Goal: Information Seeking & Learning: Learn about a topic

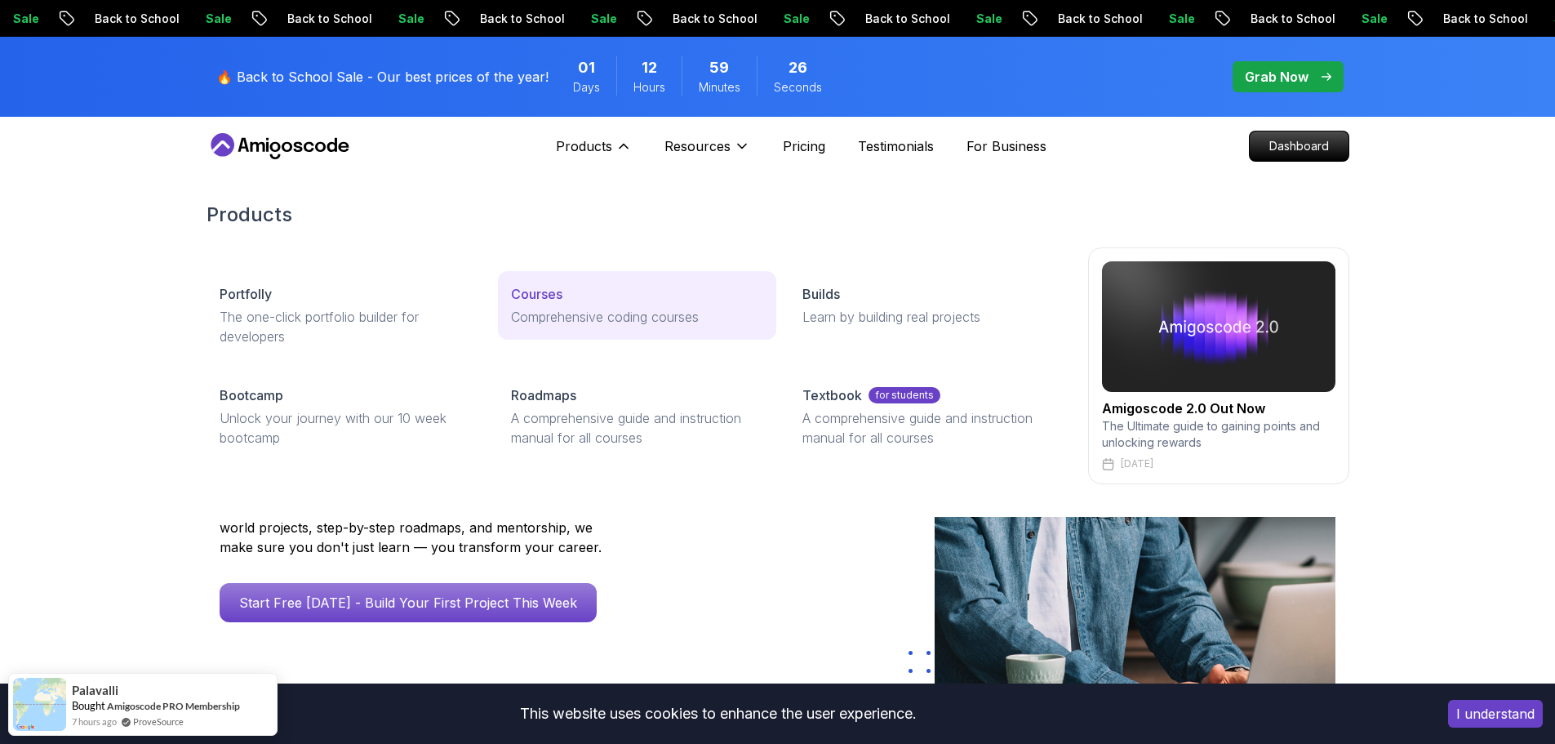
click at [539, 309] on p "Comprehensive coding courses" at bounding box center [637, 317] width 252 height 20
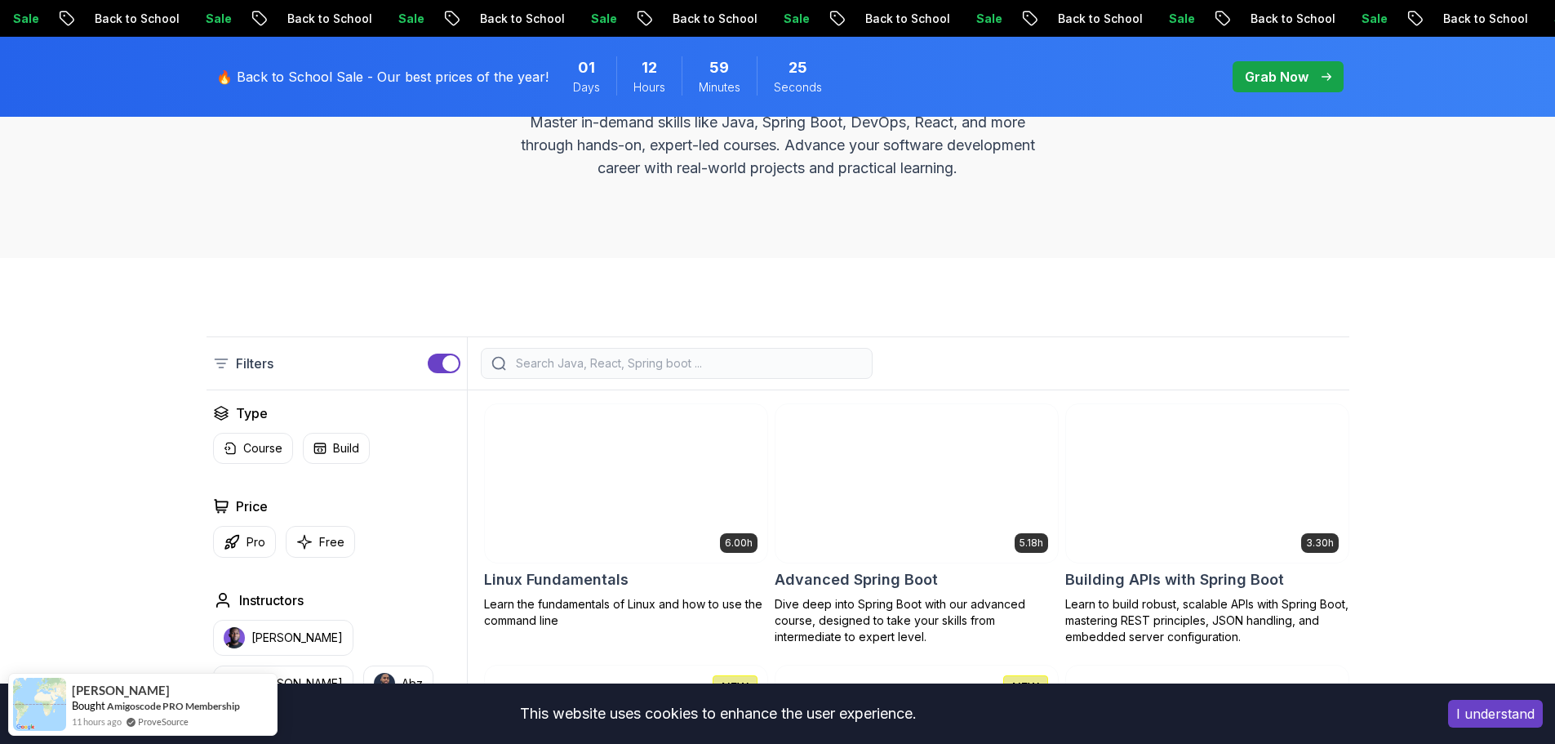
scroll to position [408, 0]
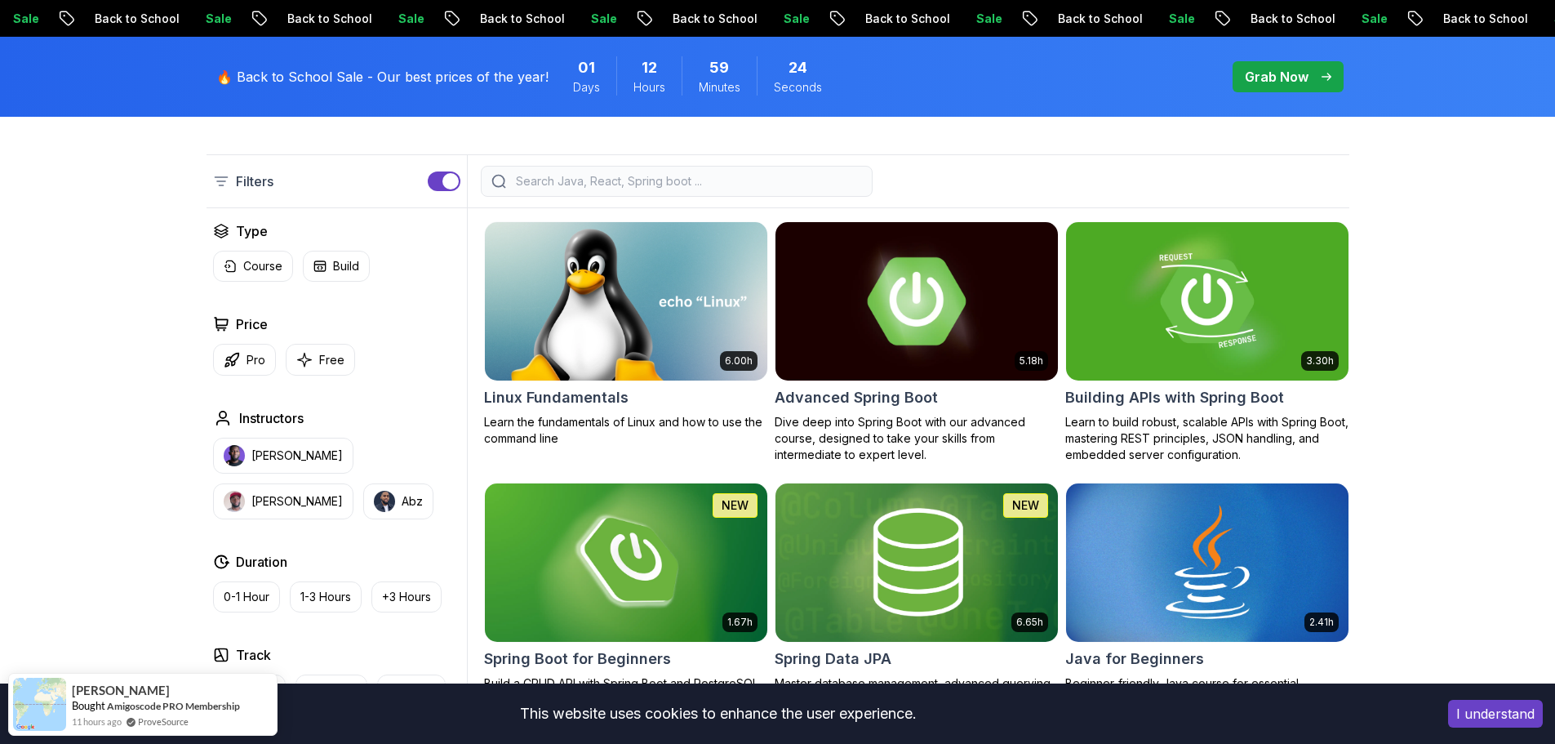
click at [998, 341] on img at bounding box center [916, 301] width 296 height 166
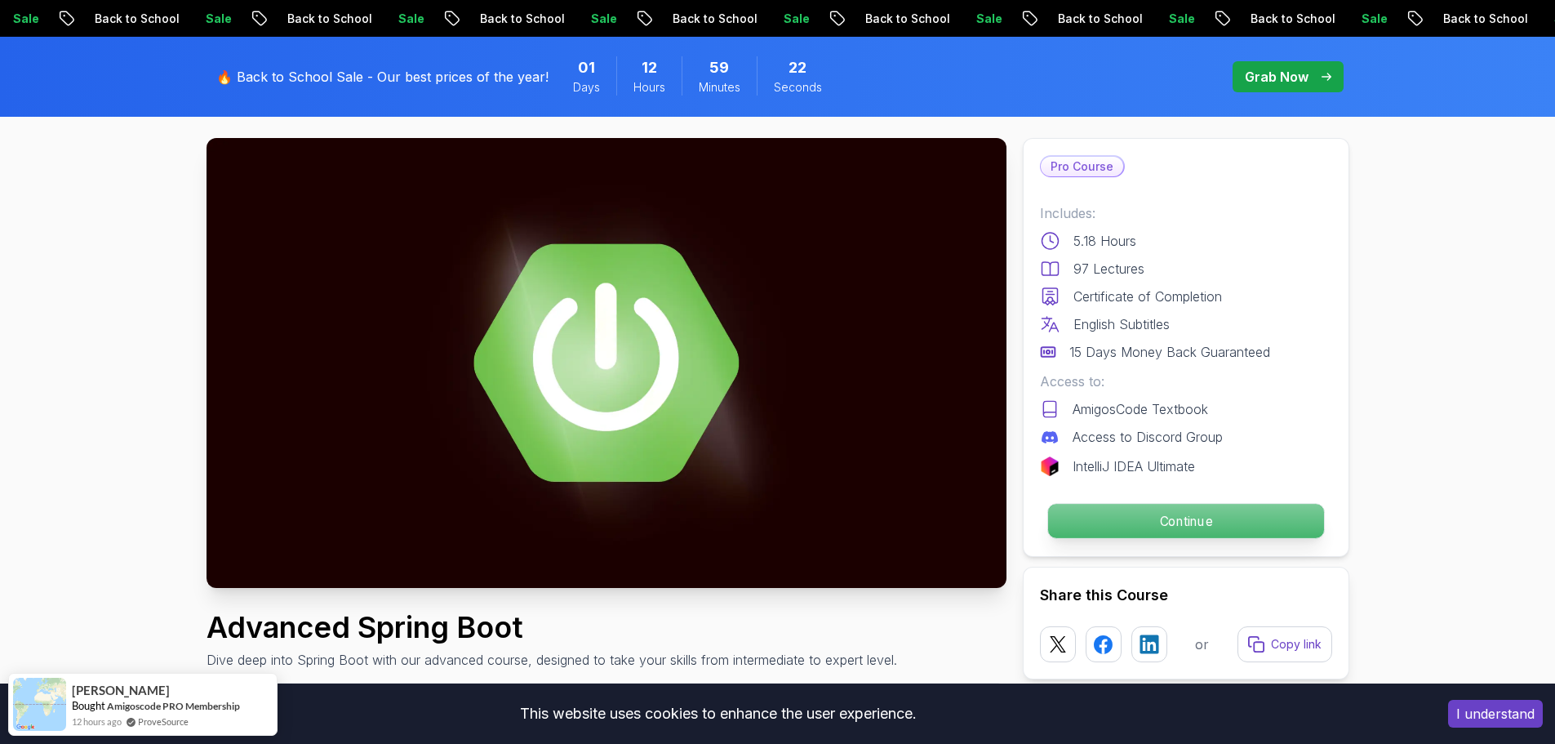
scroll to position [82, 0]
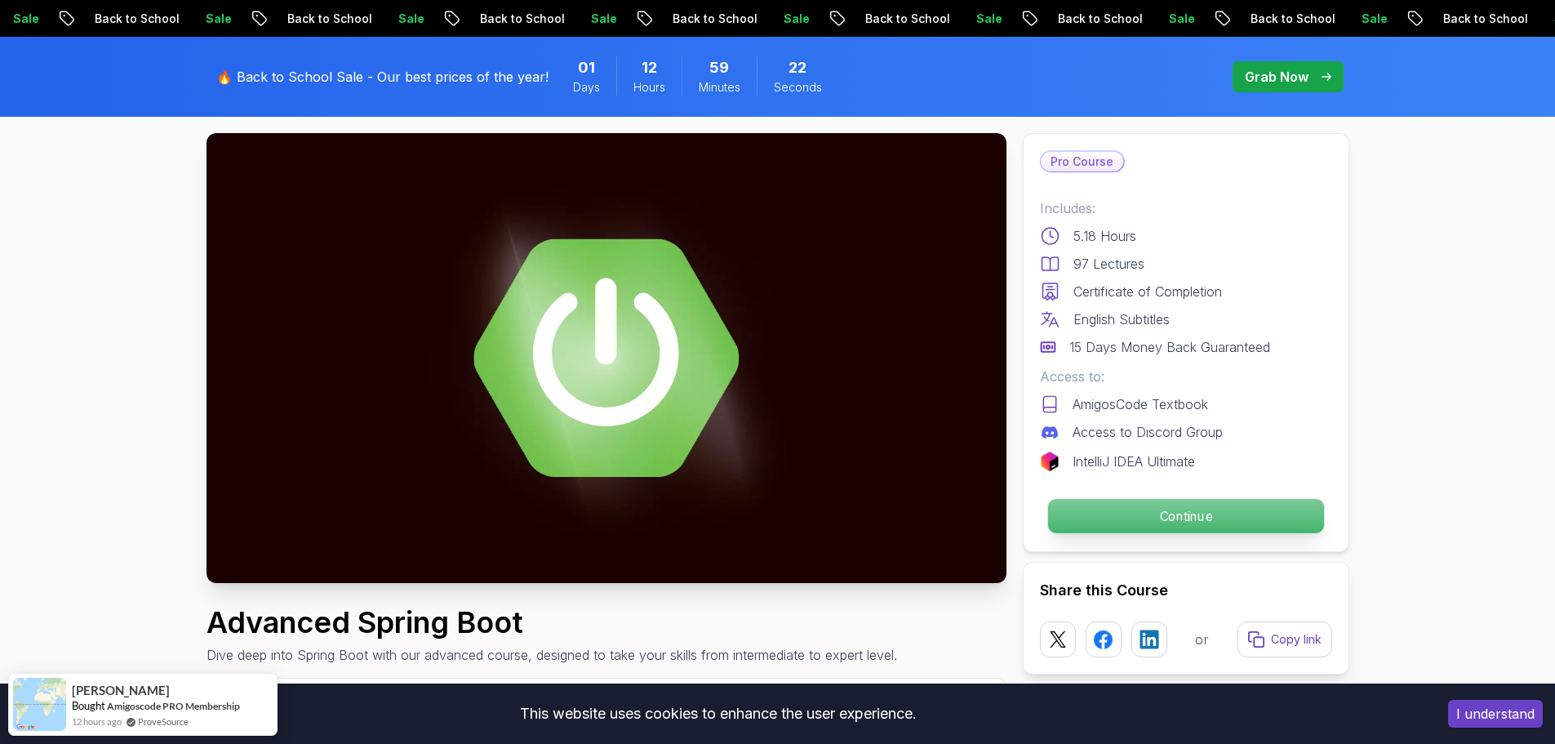
click at [1184, 517] on p "Continue" at bounding box center [1185, 516] width 276 height 34
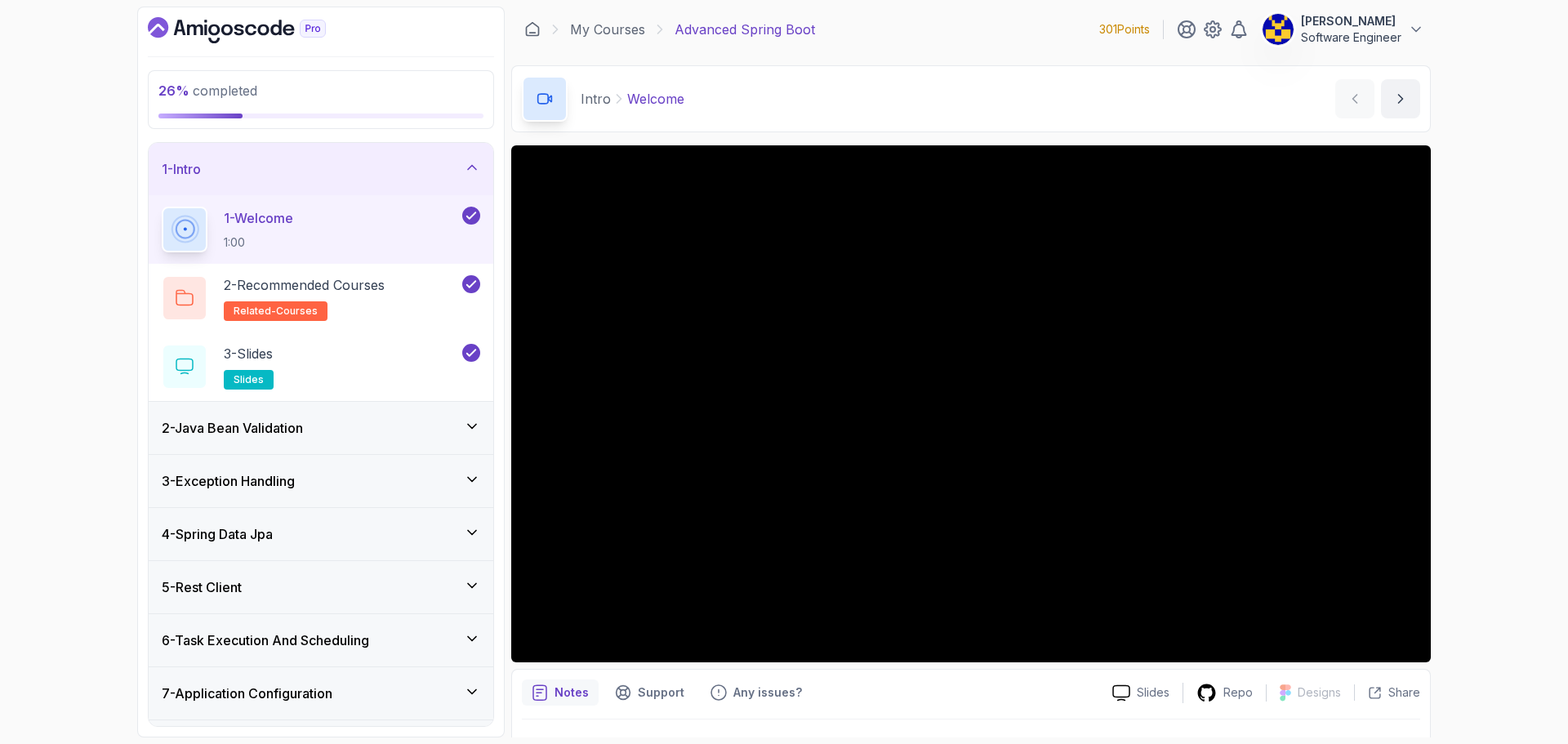
click at [356, 463] on div "3 - Exception Handling" at bounding box center [321, 481] width 345 height 52
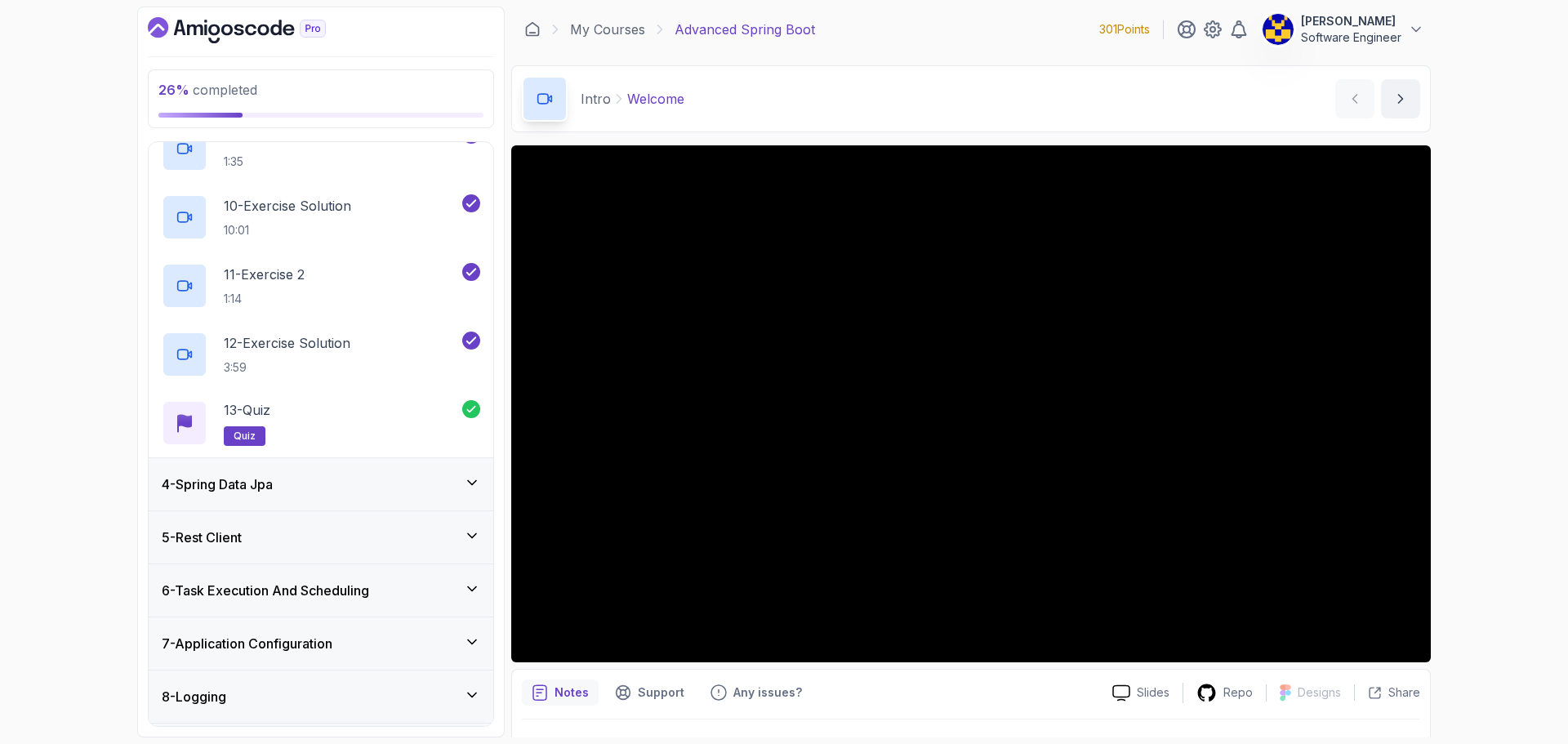
click at [322, 496] on div "4 - Spring Data Jpa" at bounding box center [321, 484] width 345 height 52
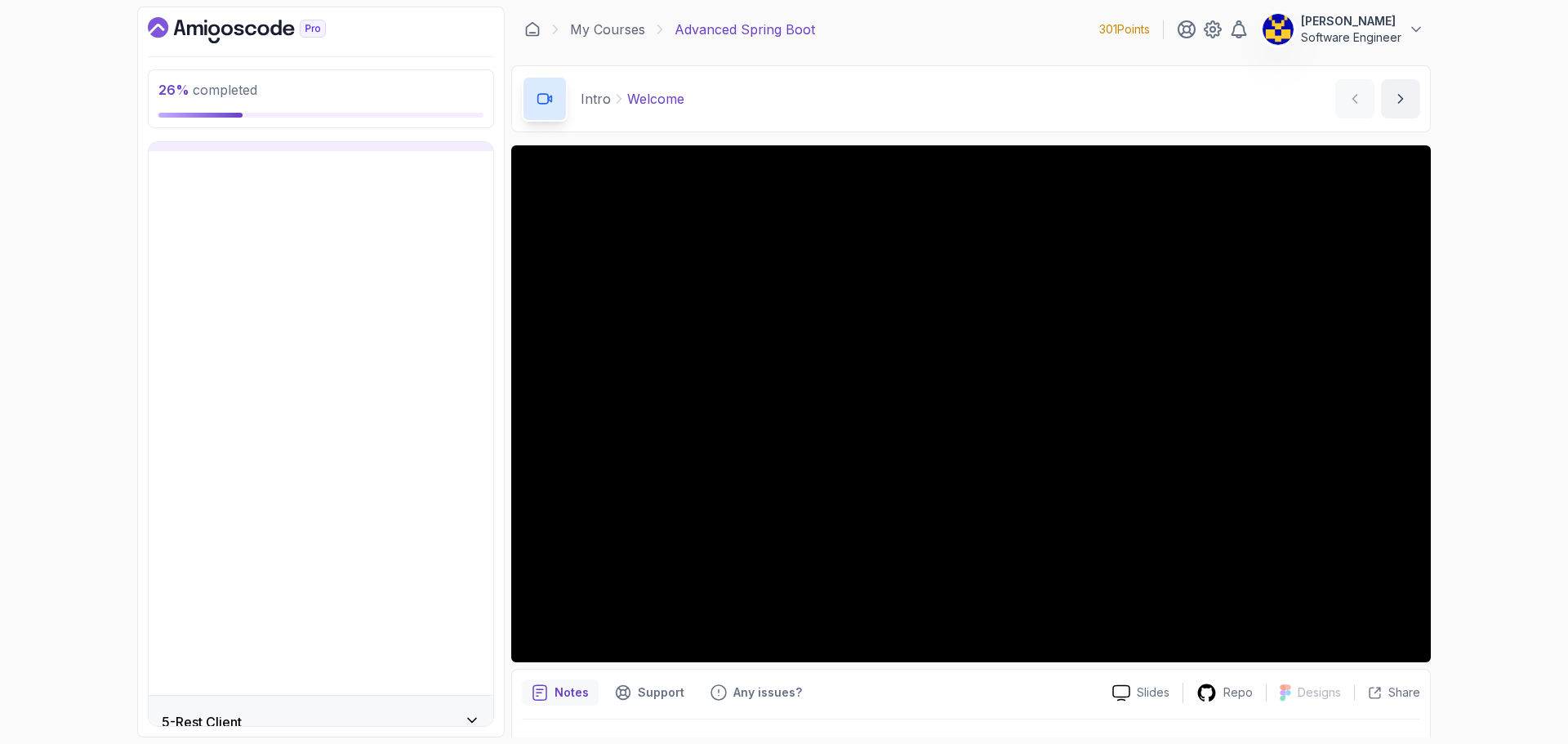
scroll to position [106, 0]
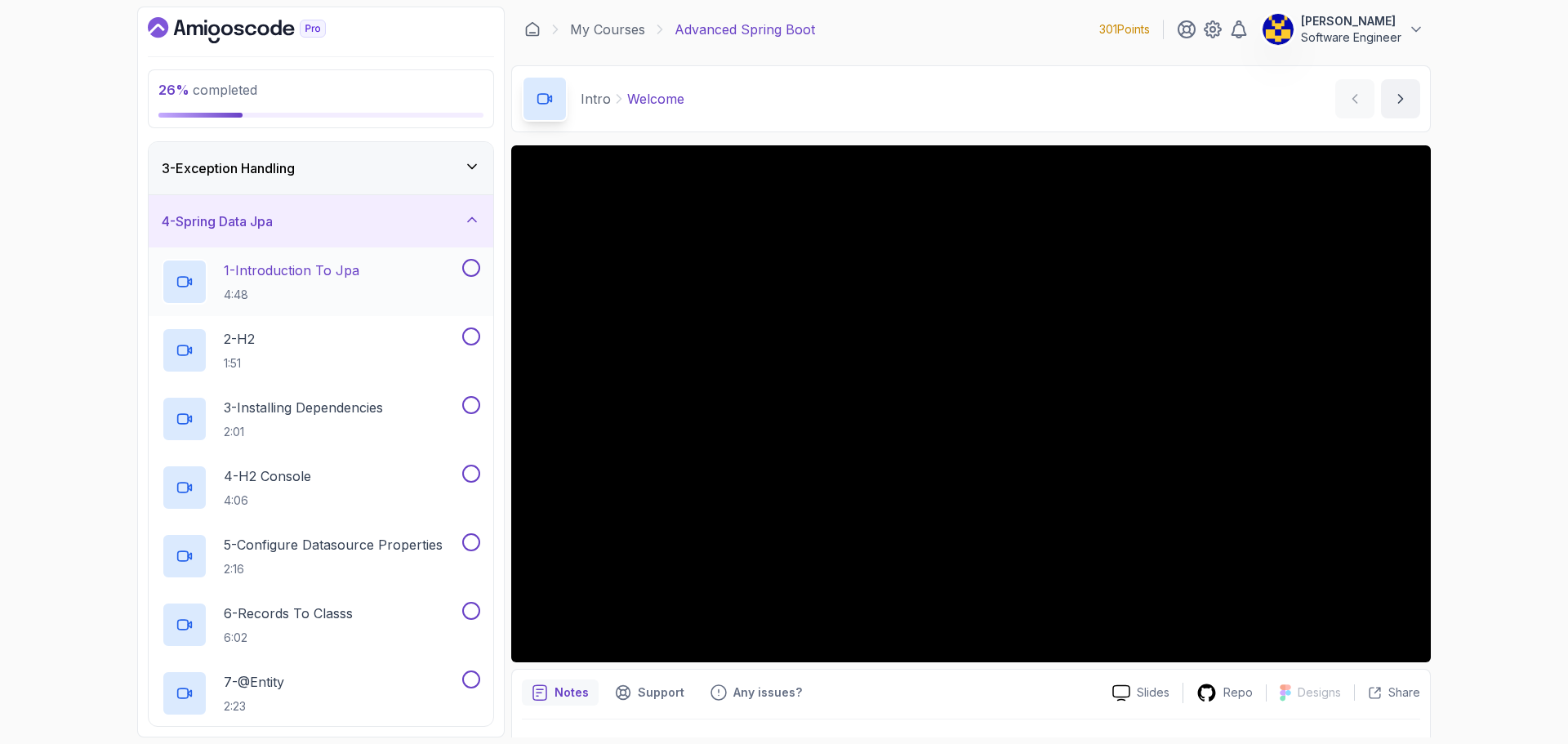
click at [428, 265] on div "1 - Introduction To Jpa 4:48" at bounding box center [310, 282] width 297 height 46
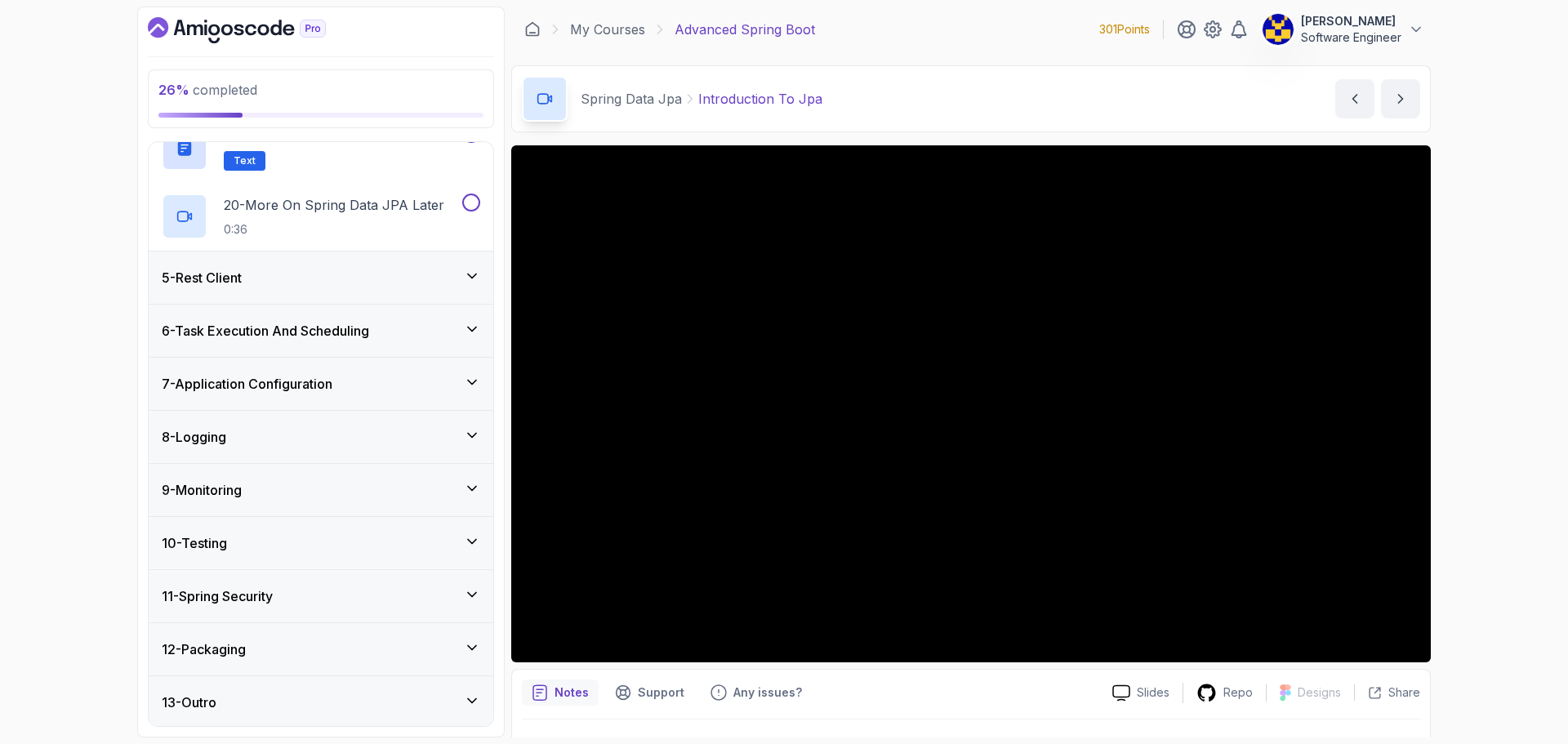
scroll to position [1477, 0]
click at [318, 446] on div "8 - Logging" at bounding box center [321, 434] width 345 height 52
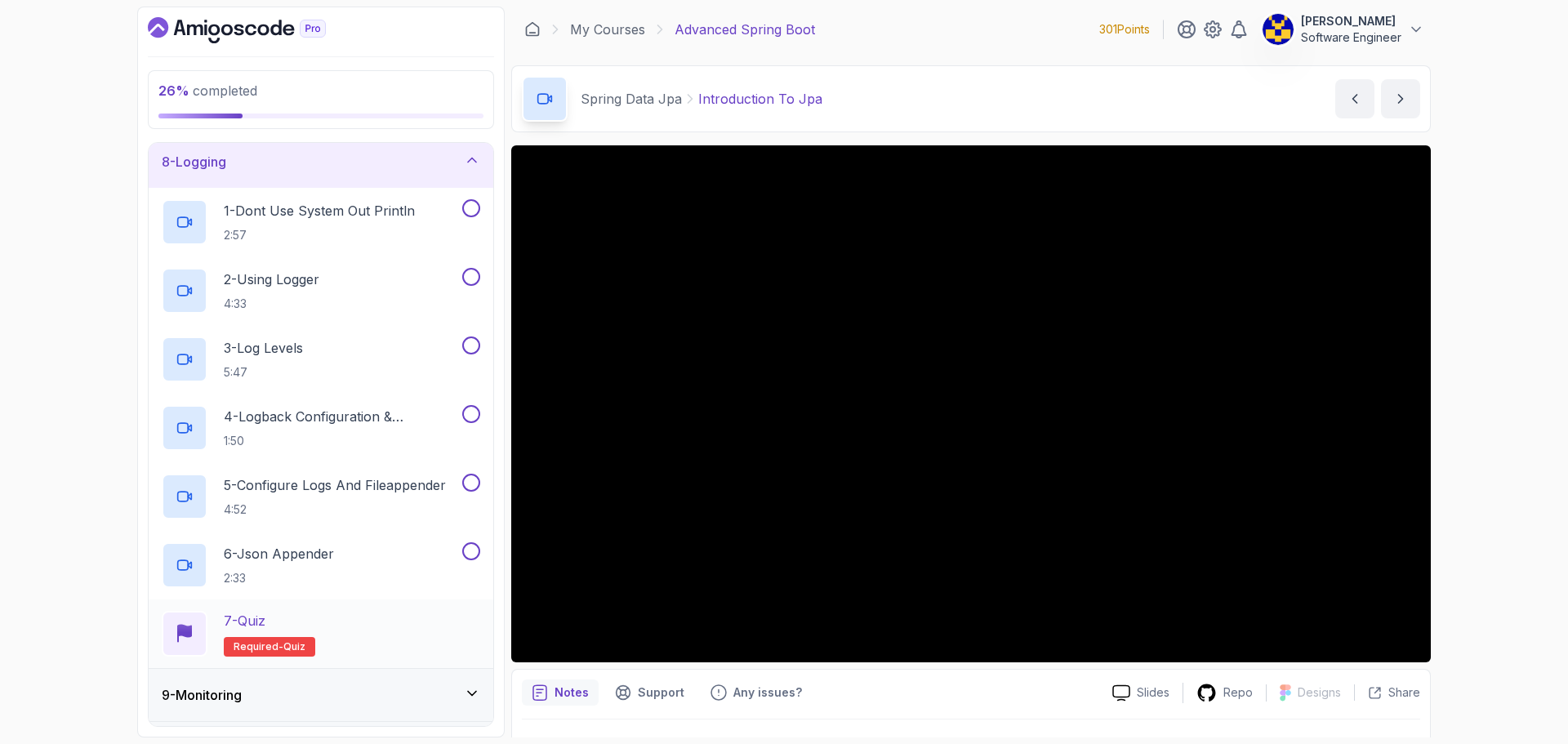
scroll to position [351, 0]
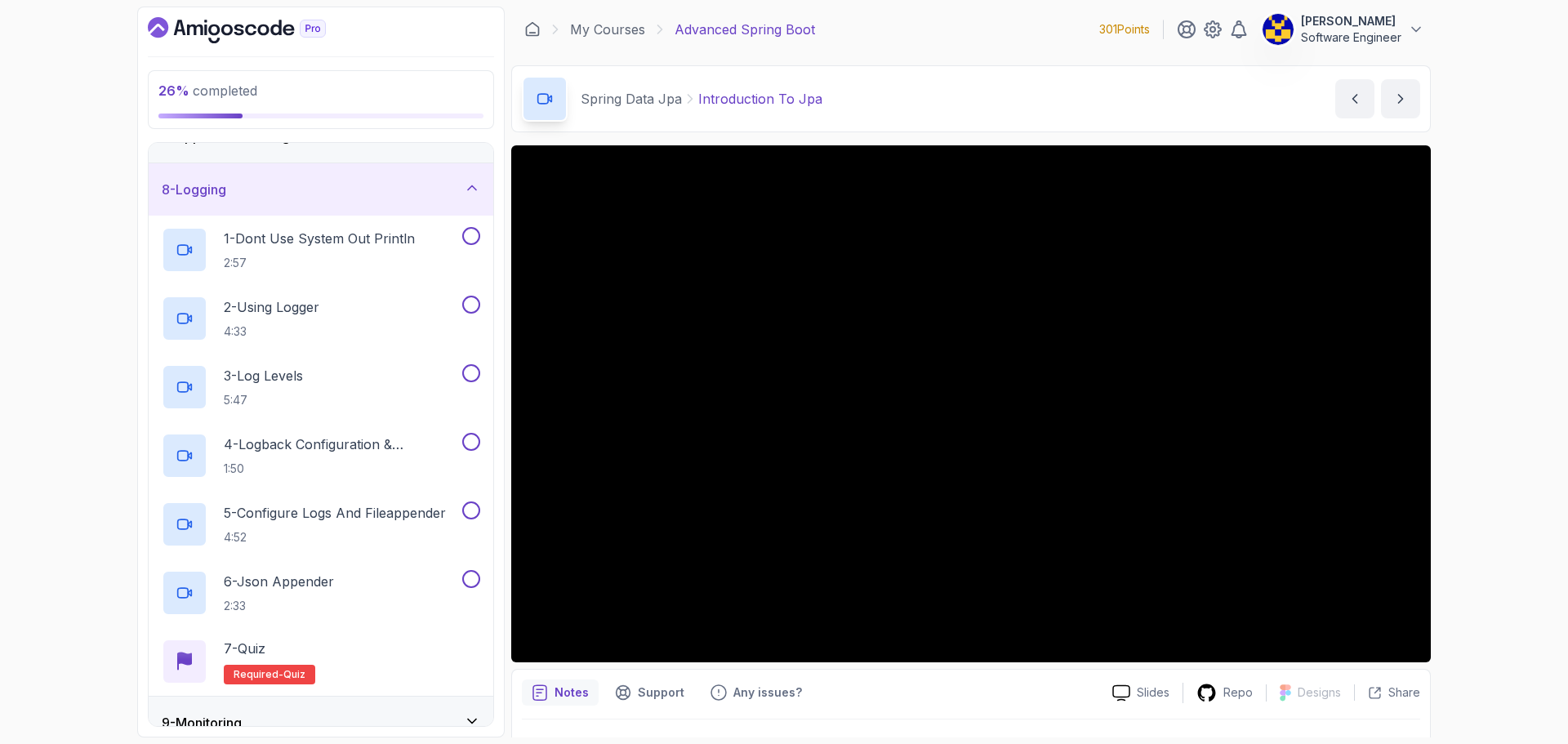
click at [351, 196] on div "8 - Logging" at bounding box center [321, 190] width 318 height 20
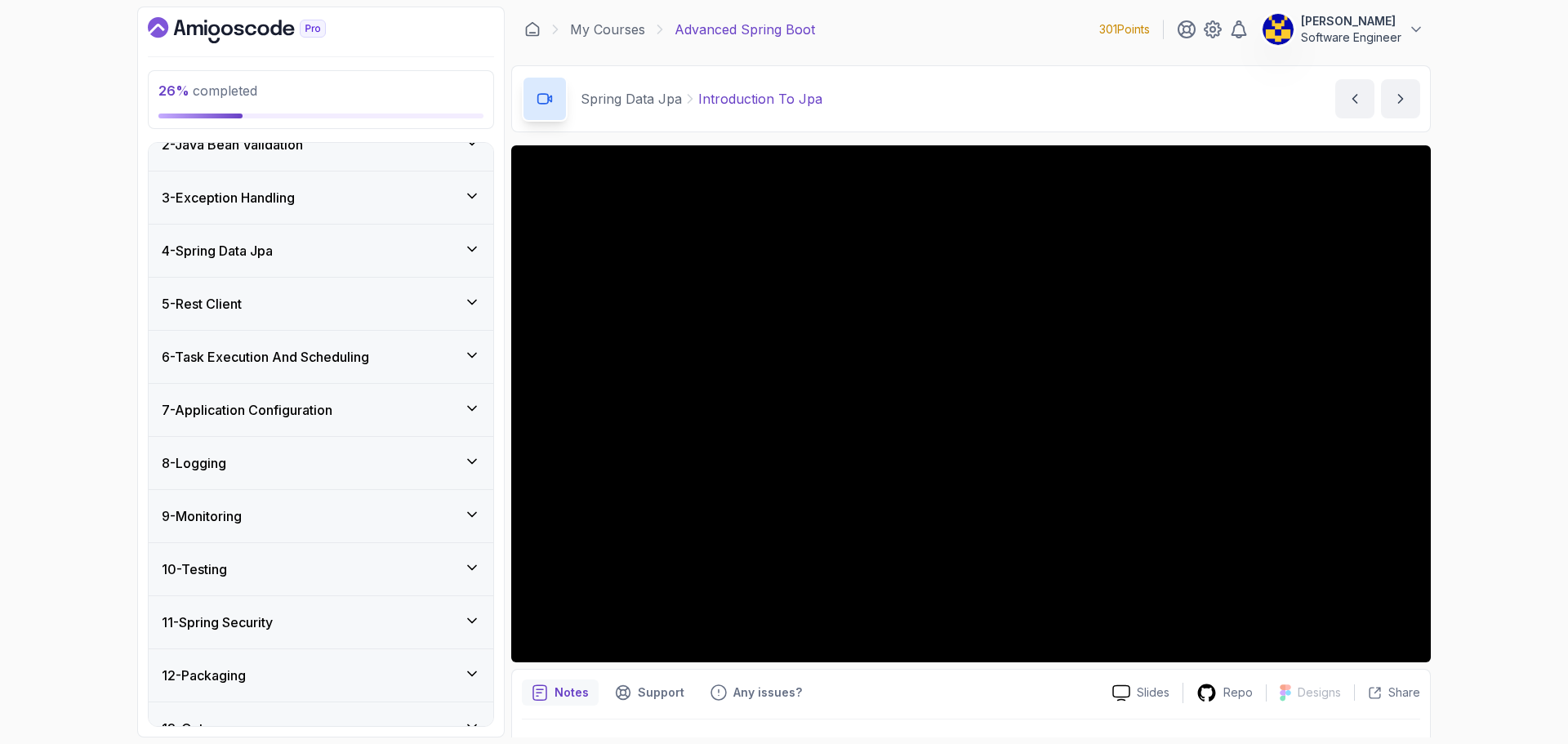
scroll to position [0, 0]
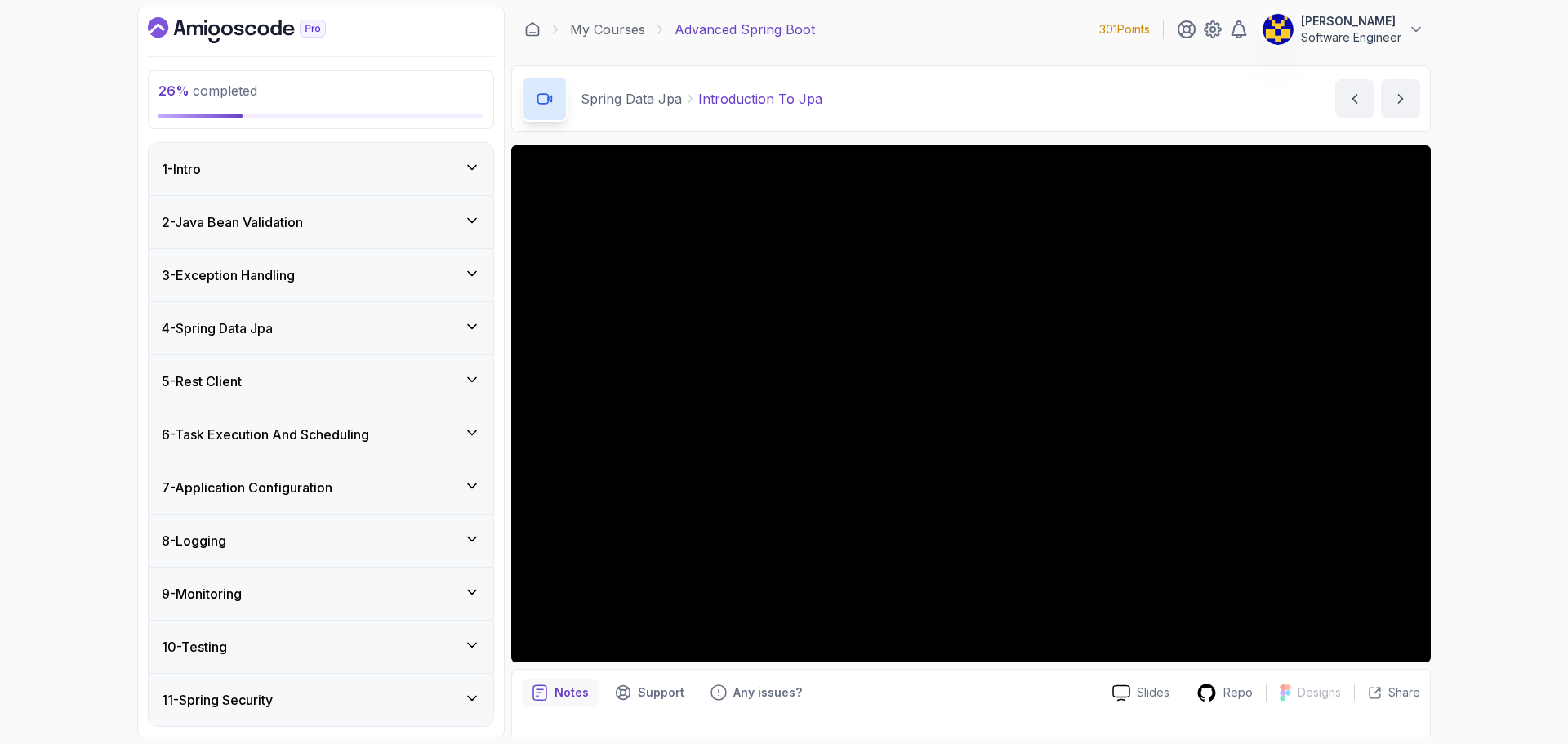
click at [327, 329] on div "4 - Spring Data Jpa" at bounding box center [321, 328] width 318 height 20
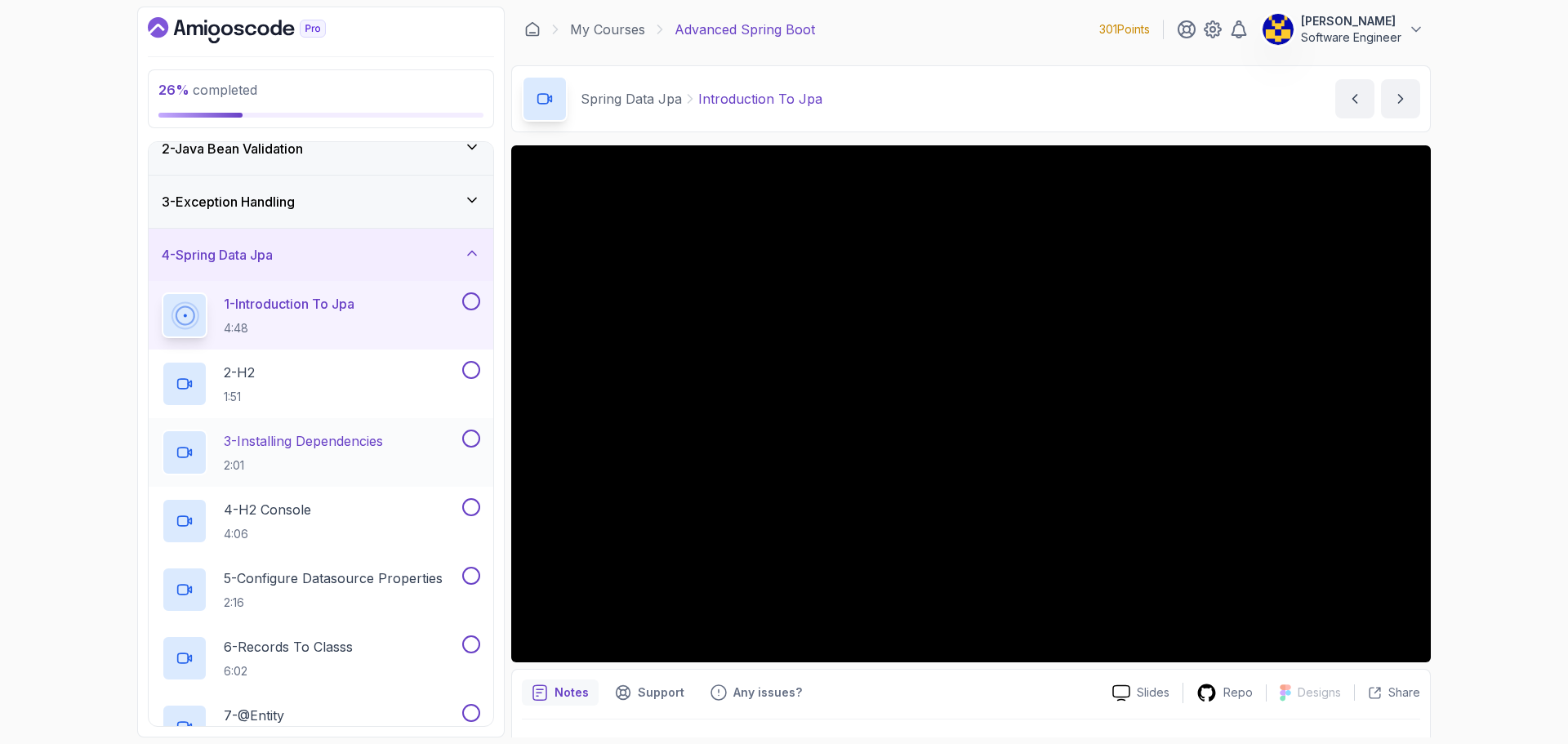
scroll to position [82, 0]
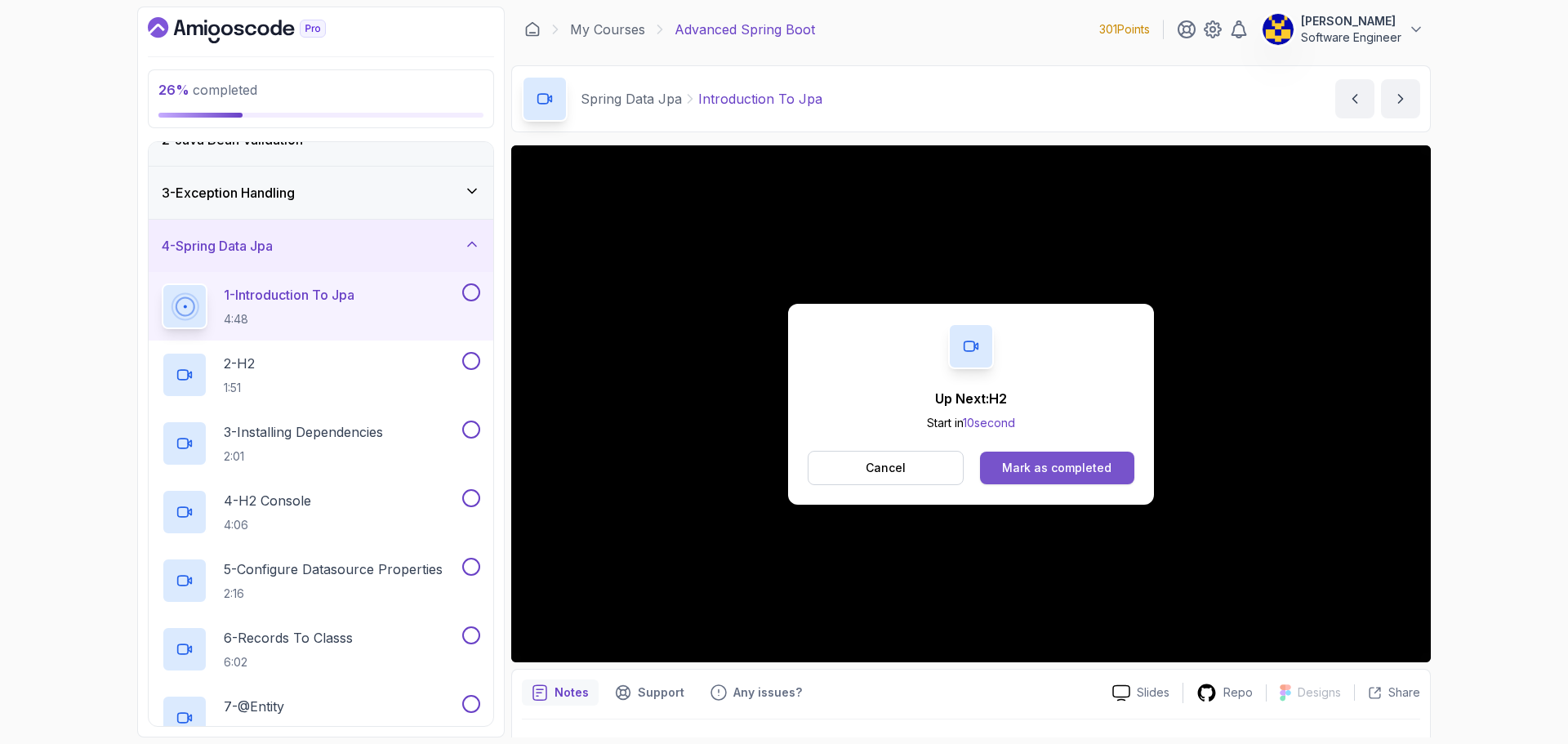
click at [1078, 464] on div "Mark as completed" at bounding box center [1056, 468] width 109 height 16
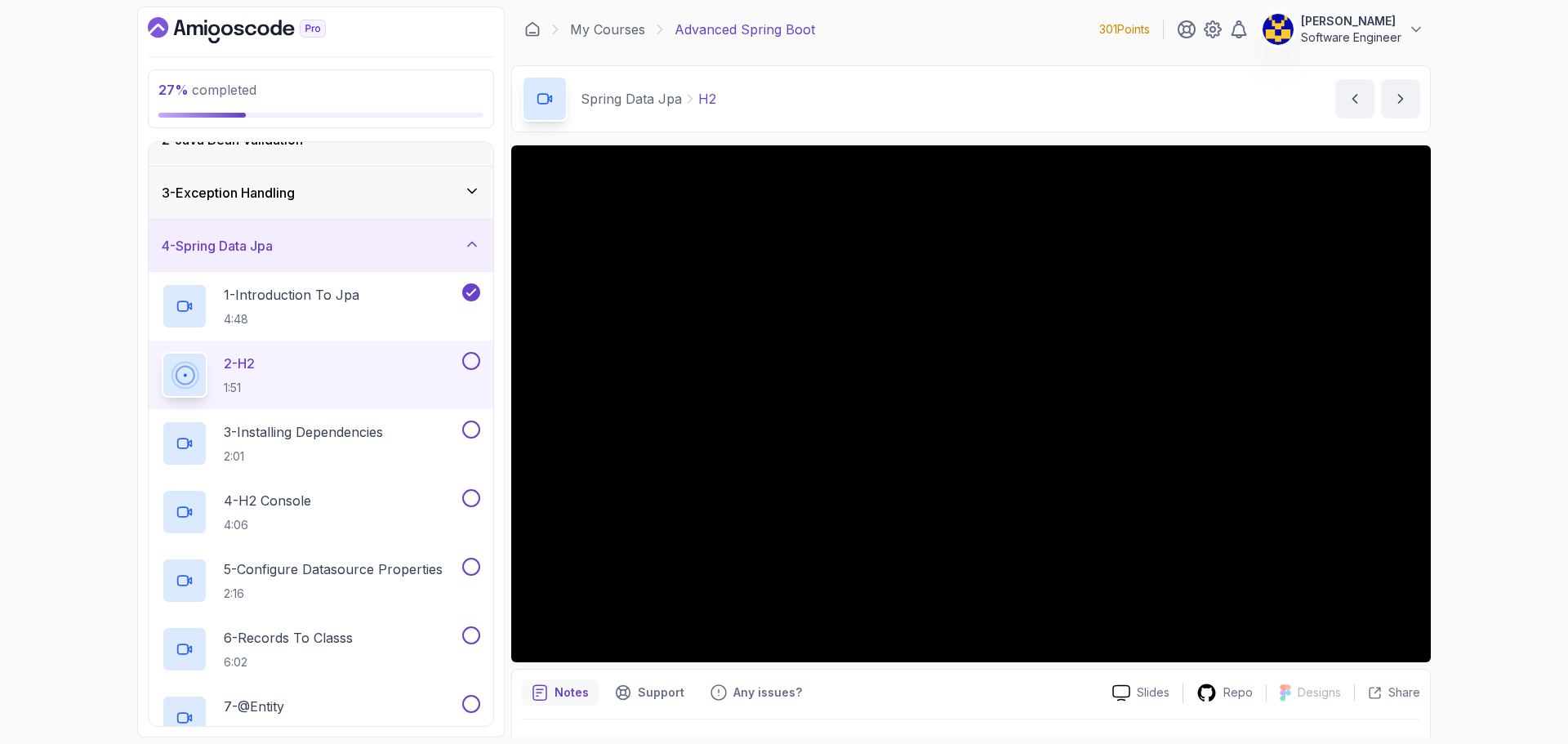
click at [1003, 18] on div "My Courses Advanced Spring Boot 301 Points [PERSON_NAME] Software Engineer" at bounding box center [970, 30] width 919 height 46
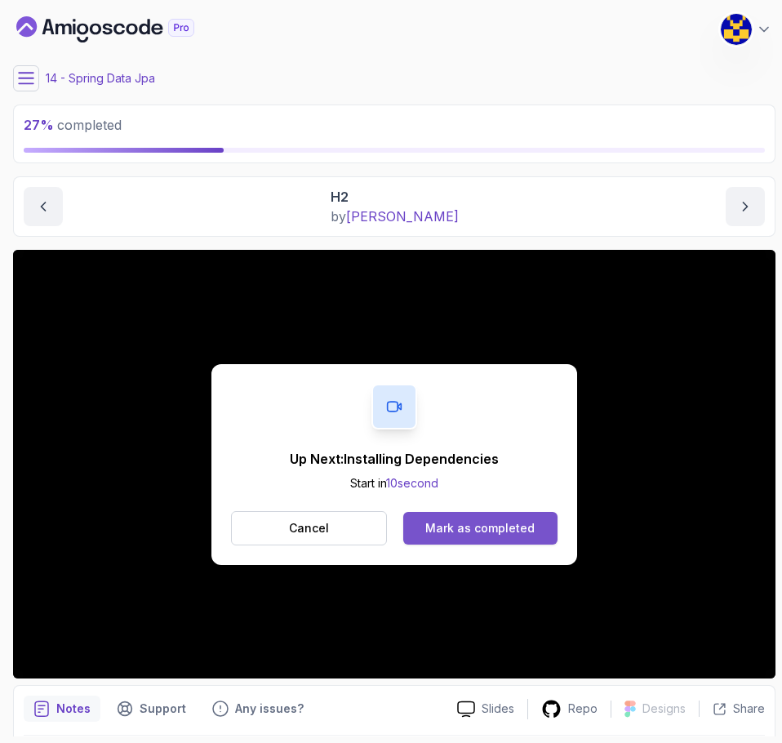
click at [508, 527] on div "Mark as completed" at bounding box center [479, 528] width 109 height 16
click at [528, 522] on div "Mark as completed" at bounding box center [479, 528] width 109 height 16
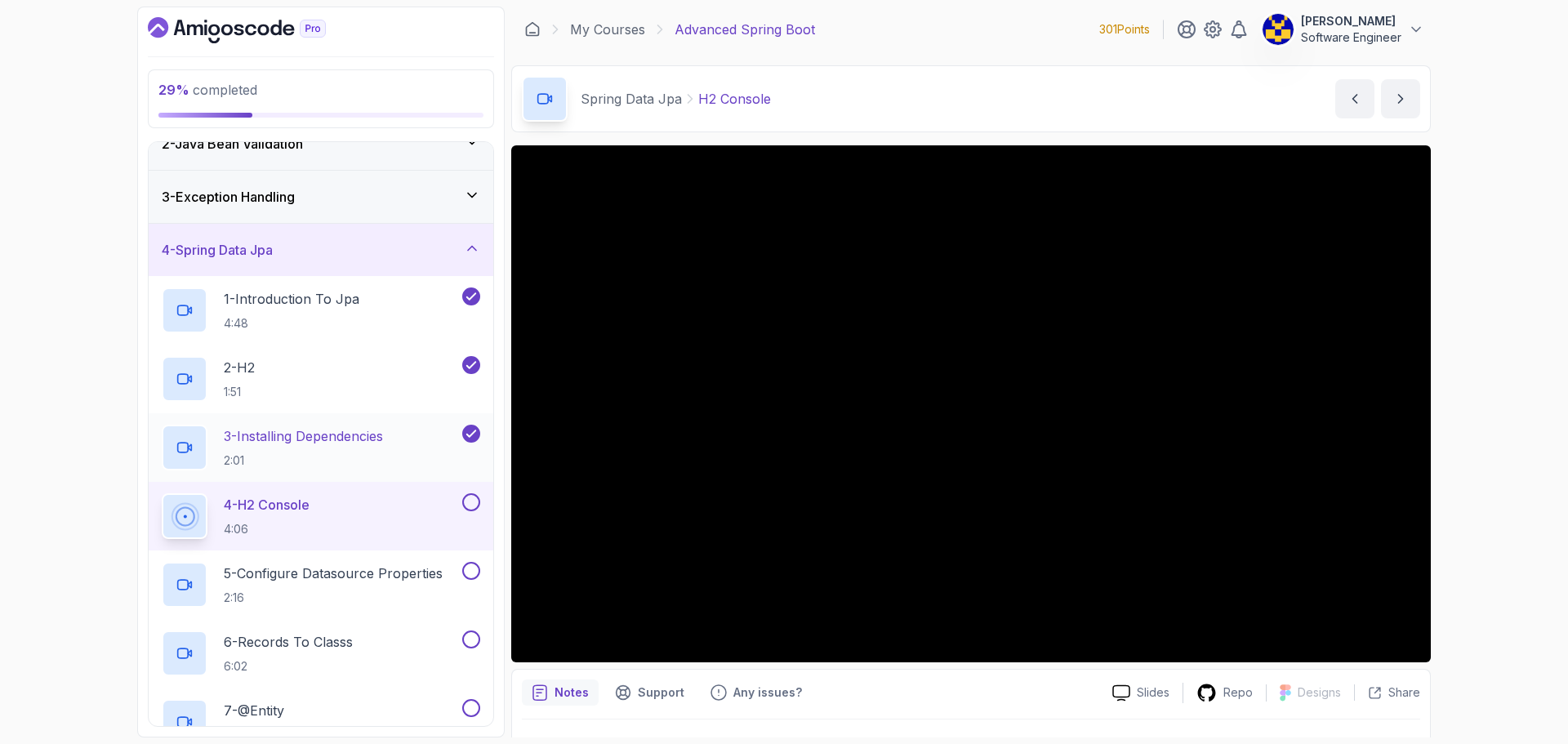
scroll to position [82, 0]
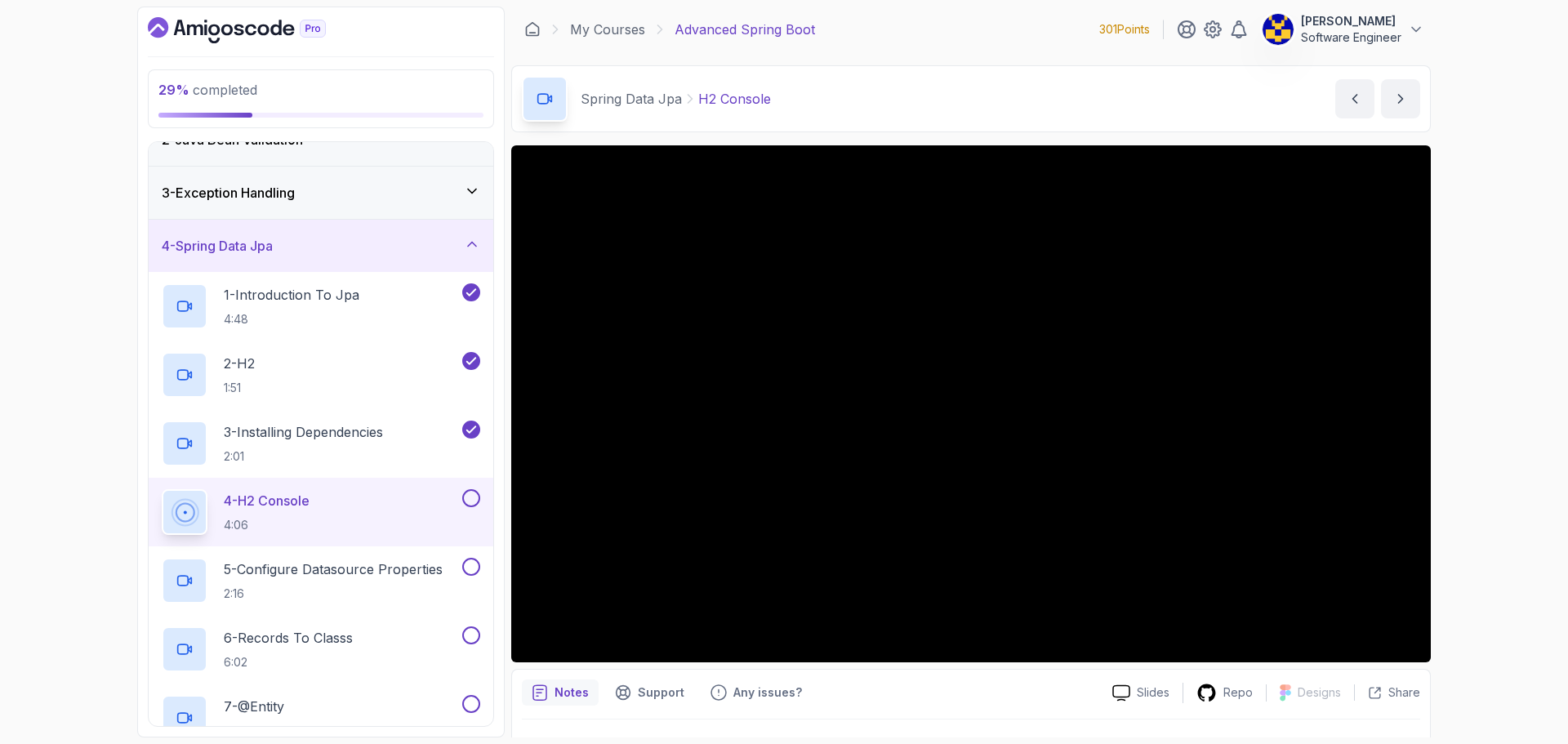
click at [1485, 441] on div "29 % completed 1 - Intro 2 - Java Bean Validation 3 - Exception Handling 4 - Sp…" at bounding box center [784, 372] width 1568 height 744
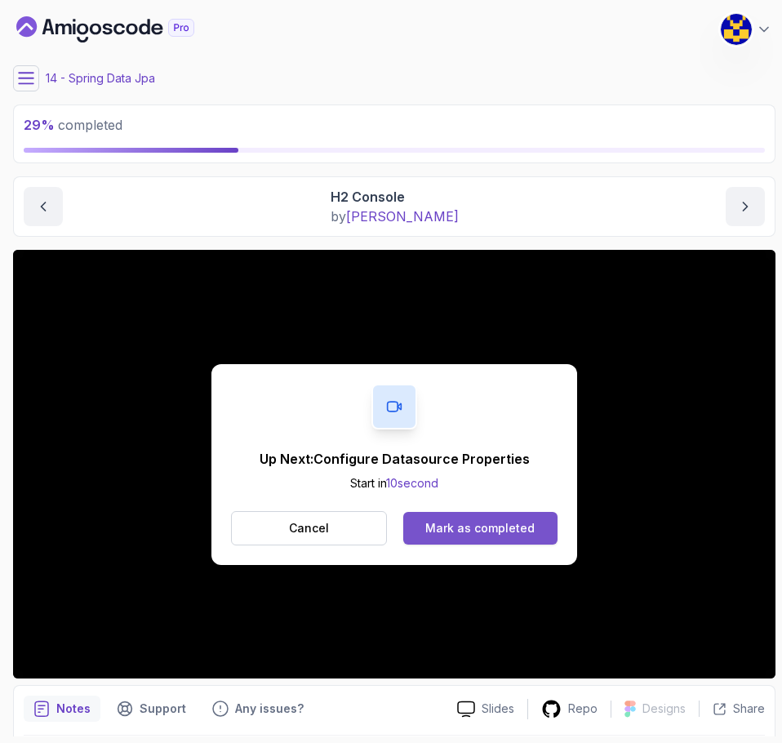
click at [501, 523] on div "Mark as completed" at bounding box center [479, 528] width 109 height 16
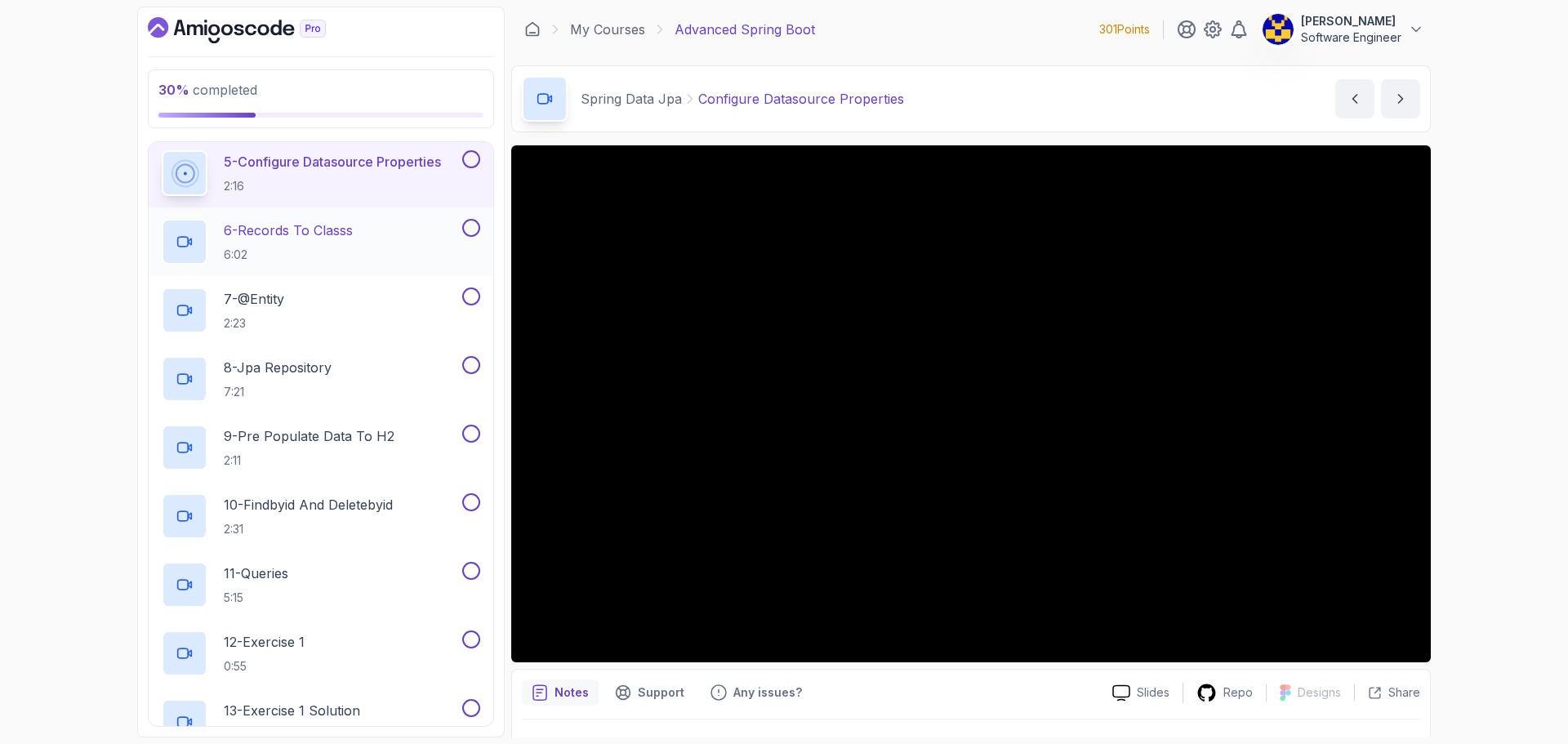
scroll to position [490, 0]
click at [1467, 442] on div "30 % completed 1 - Intro 2 - Java Bean Validation 3 - Exception Handling 4 - Sp…" at bounding box center [784, 372] width 1568 height 744
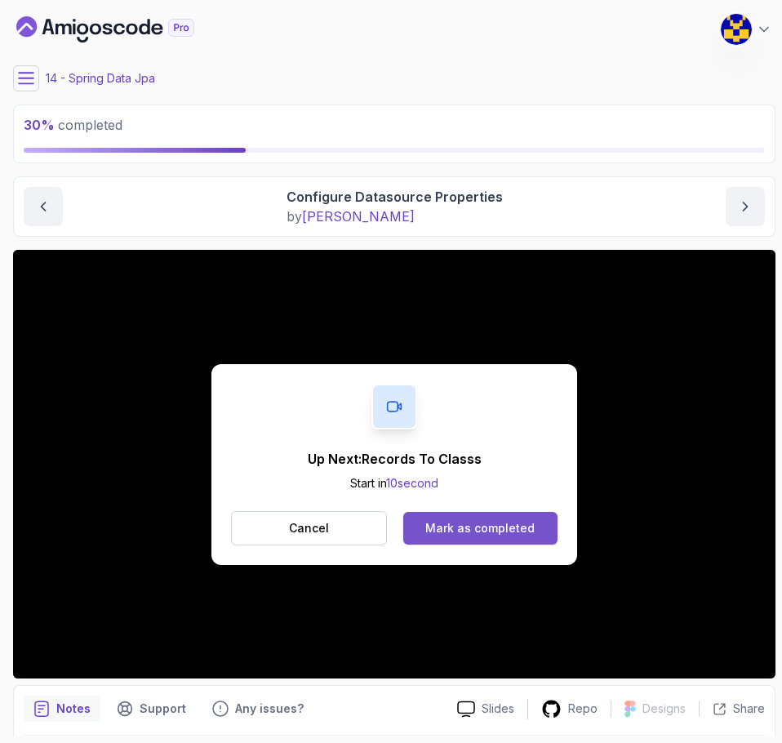
click at [500, 530] on div "Mark as completed" at bounding box center [479, 528] width 109 height 16
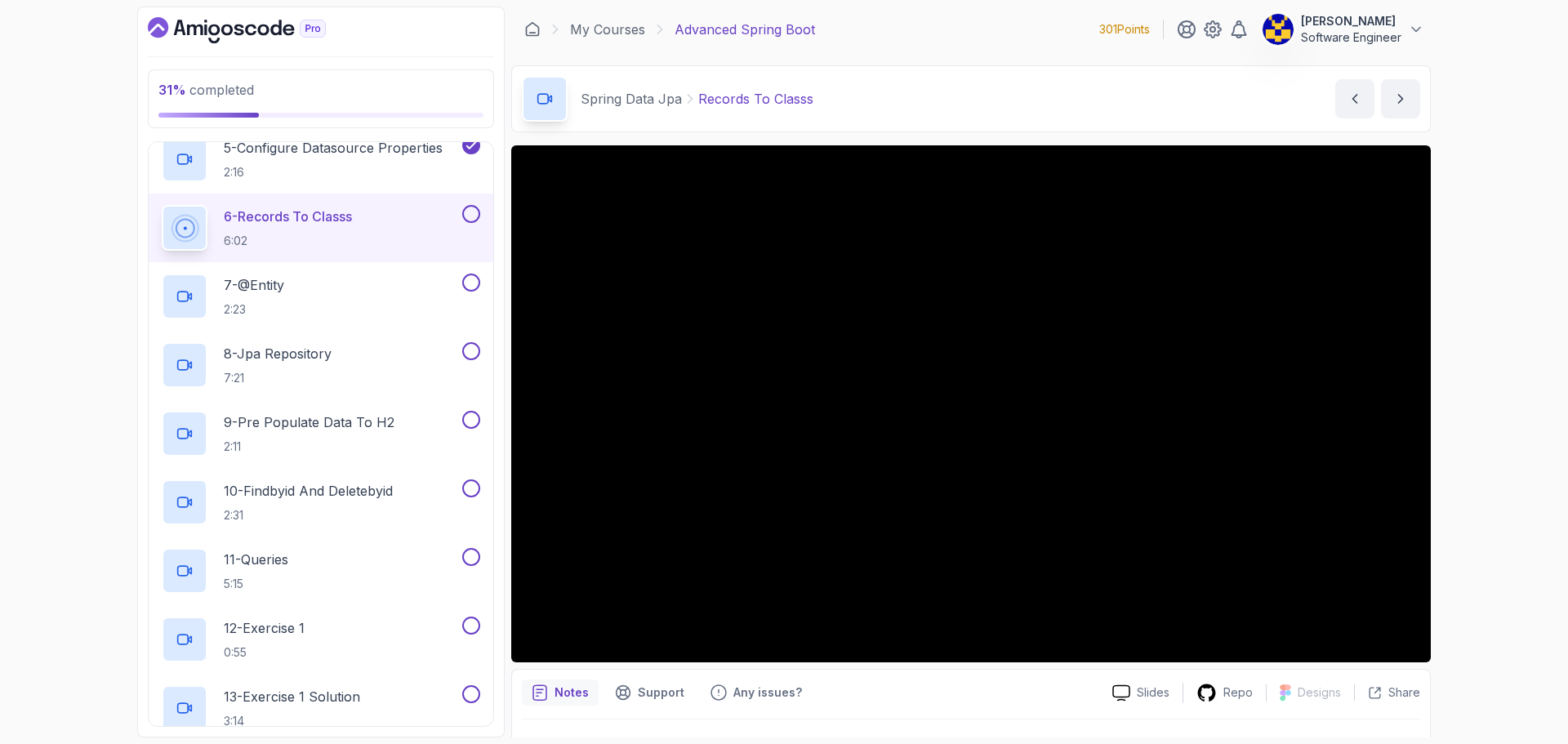
scroll to position [490, 0]
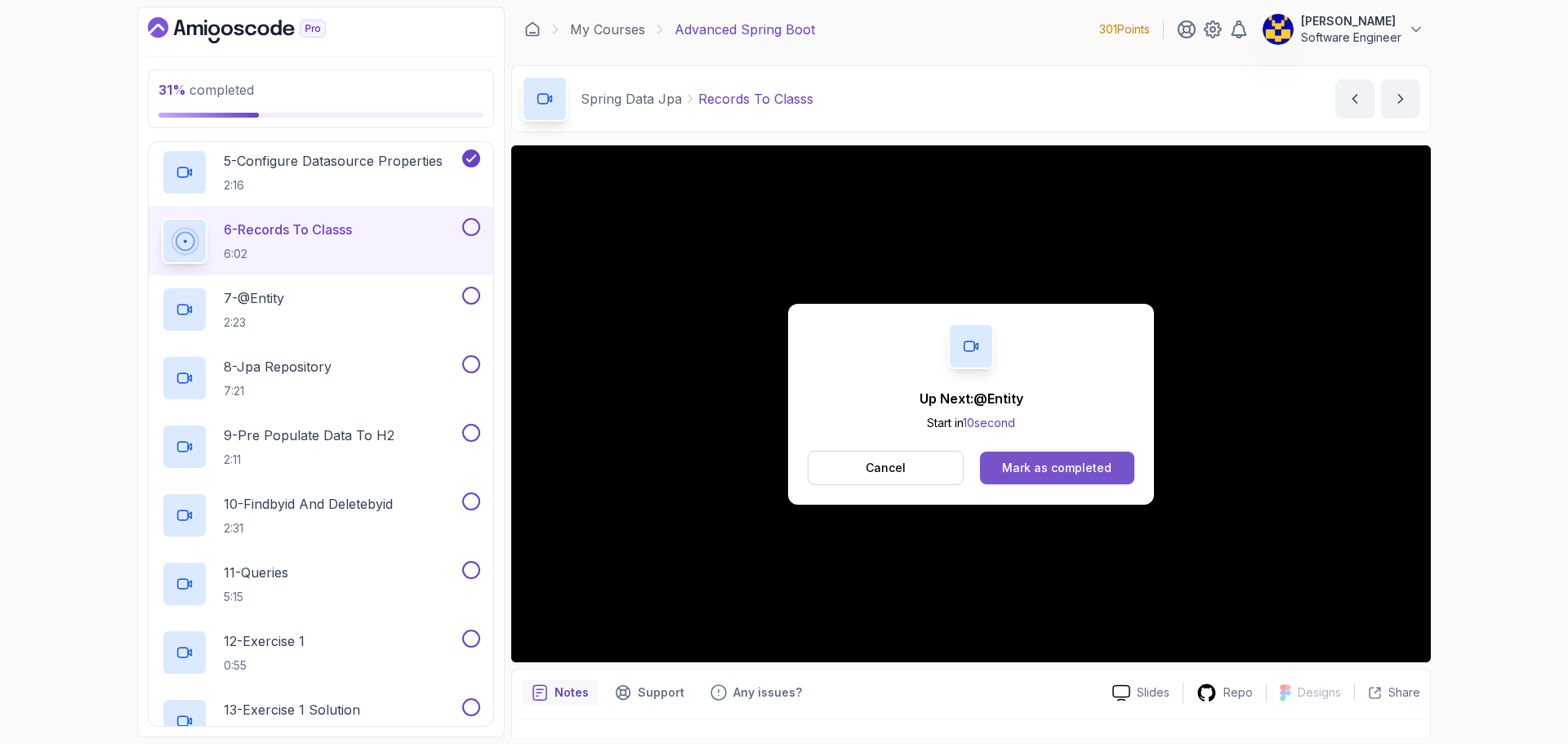
click at [1068, 477] on button "Mark as completed" at bounding box center [1057, 467] width 154 height 33
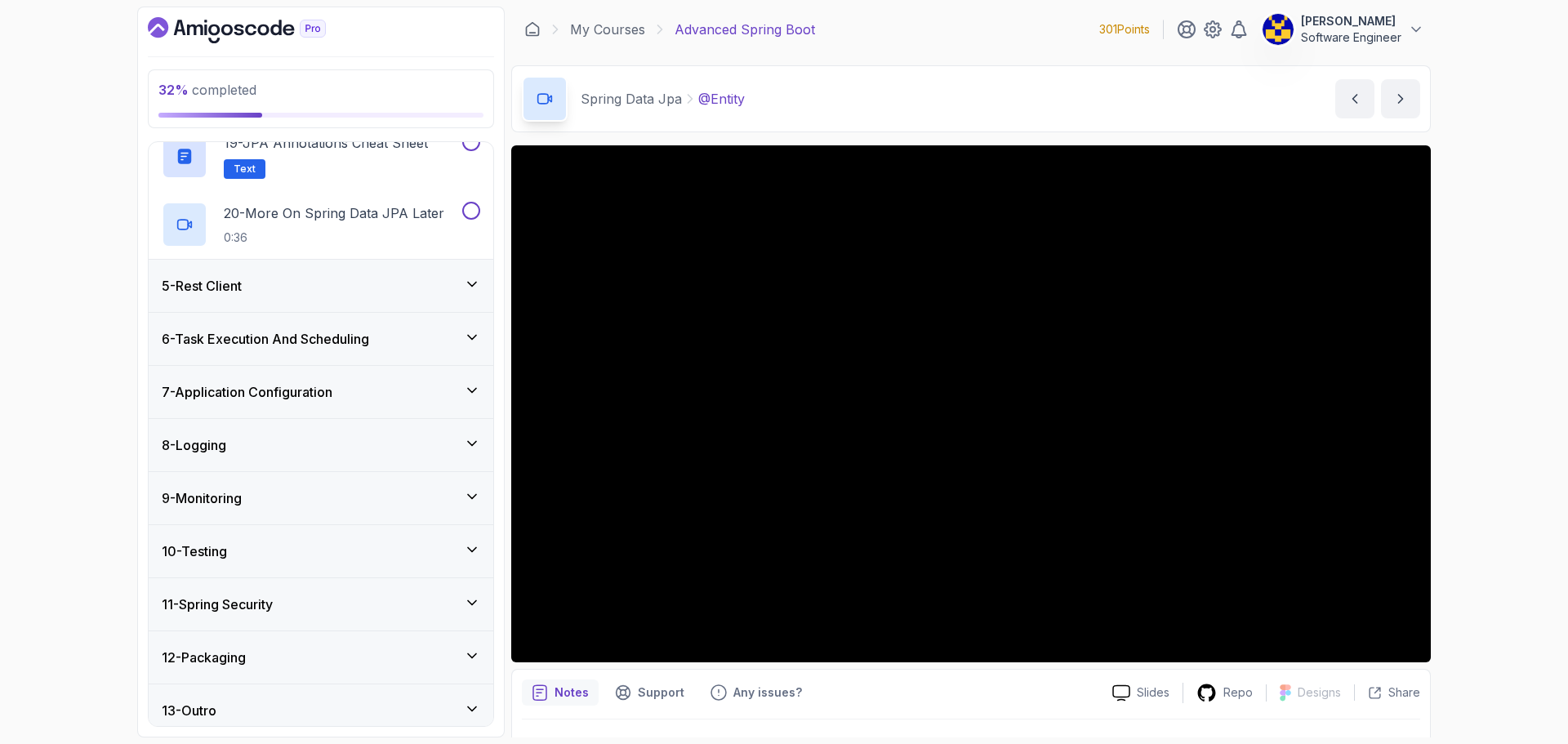
scroll to position [1477, 0]
